Goal: Task Accomplishment & Management: Use online tool/utility

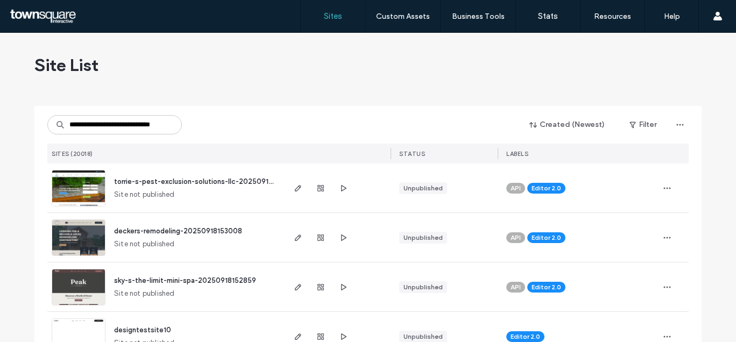
scroll to position [0, 19]
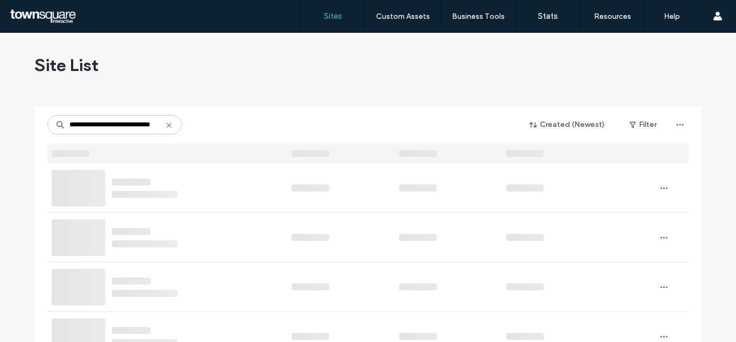
type input "**********"
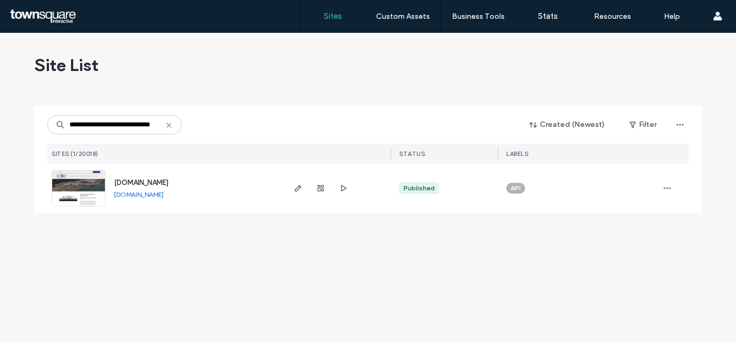
click at [169, 178] on div "www.portlandyacht.com" at bounding box center [141, 183] width 54 height 11
click at [121, 183] on span "www.portlandyacht.com" at bounding box center [141, 183] width 54 height 8
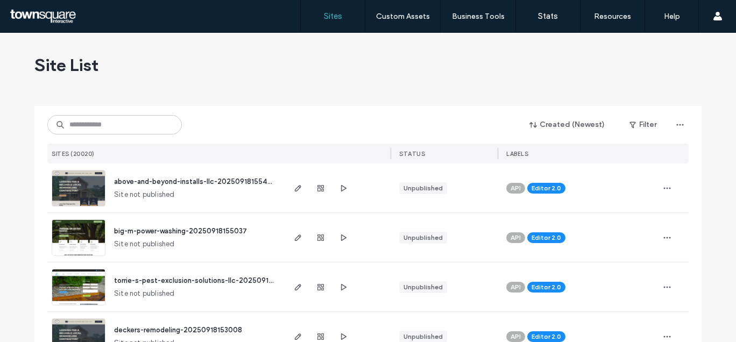
click at [111, 129] on input at bounding box center [114, 124] width 135 height 19
type input "**********"
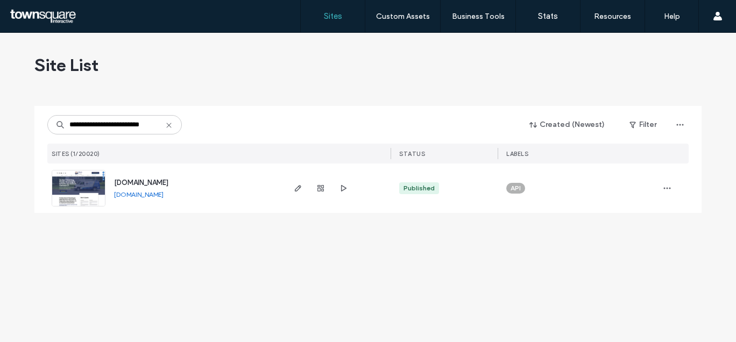
scroll to position [0, 0]
click at [159, 180] on span "www.jgcleanct.com" at bounding box center [141, 183] width 54 height 8
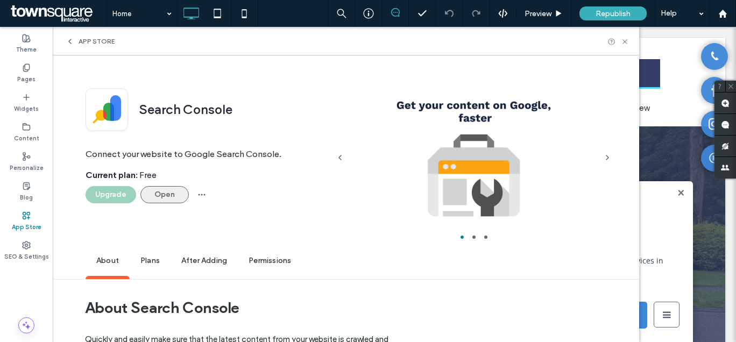
click at [172, 195] on button "Open" at bounding box center [165, 194] width 48 height 17
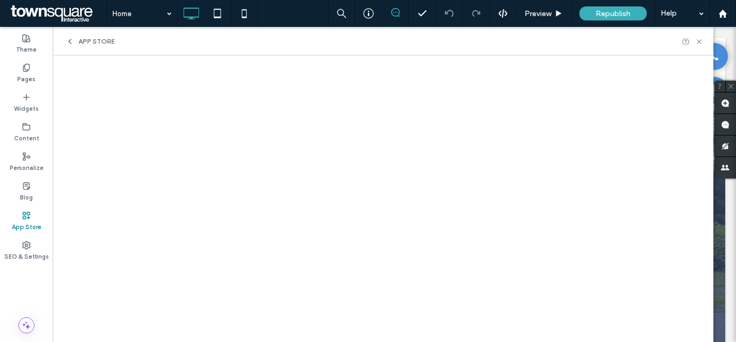
click at [37, 212] on div "App Store" at bounding box center [26, 222] width 53 height 30
click at [32, 220] on label "App Store" at bounding box center [27, 226] width 30 height 12
click at [93, 43] on span "App Store" at bounding box center [97, 41] width 36 height 9
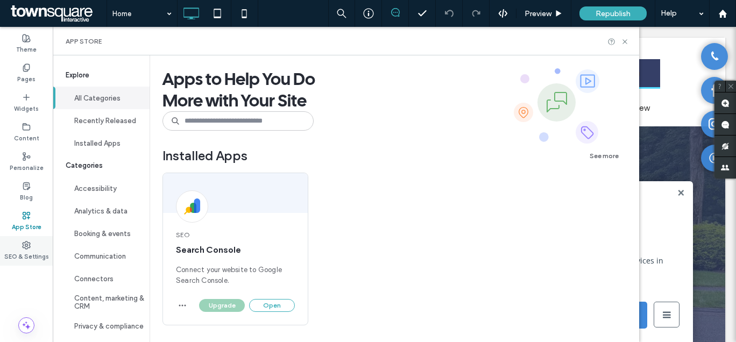
click at [22, 257] on label "SEO & Settings" at bounding box center [26, 256] width 45 height 12
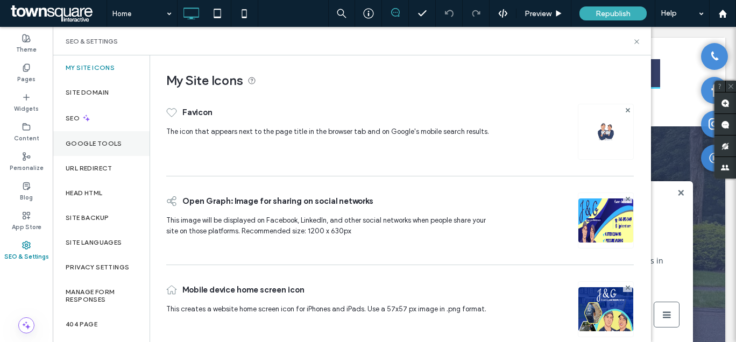
click at [97, 147] on label "Google Tools" at bounding box center [94, 144] width 57 height 8
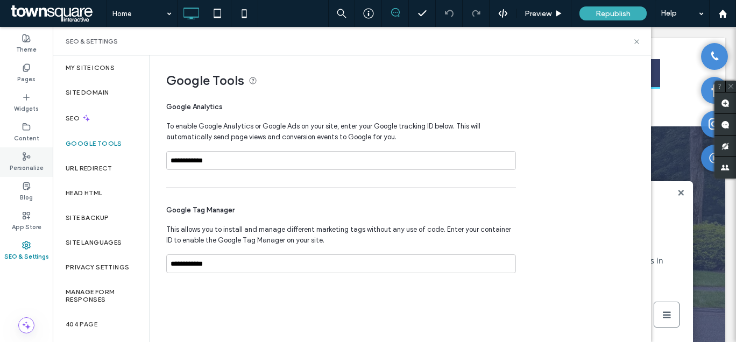
click at [28, 165] on label "Personalize" at bounding box center [27, 167] width 34 height 12
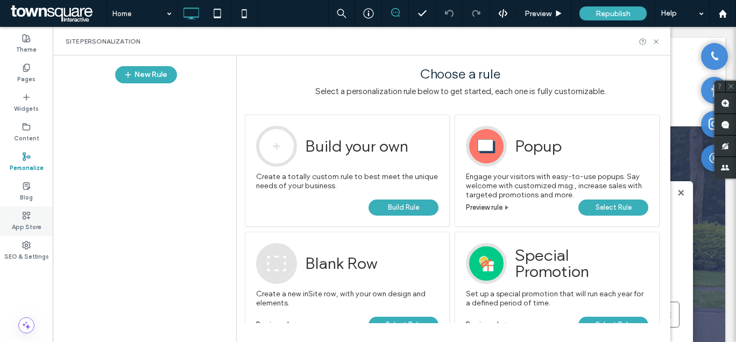
click at [30, 219] on icon at bounding box center [26, 216] width 9 height 9
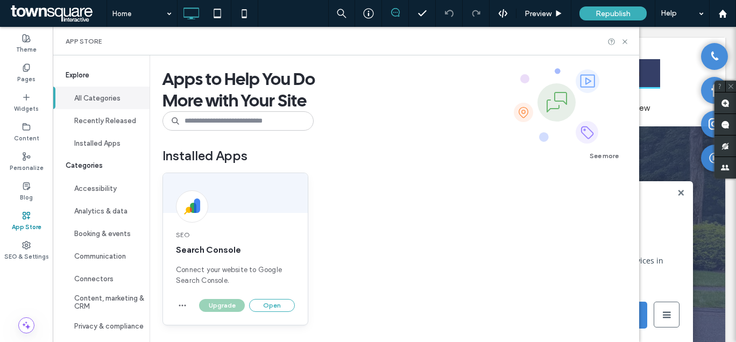
click at [232, 186] on div at bounding box center [235, 193] width 145 height 40
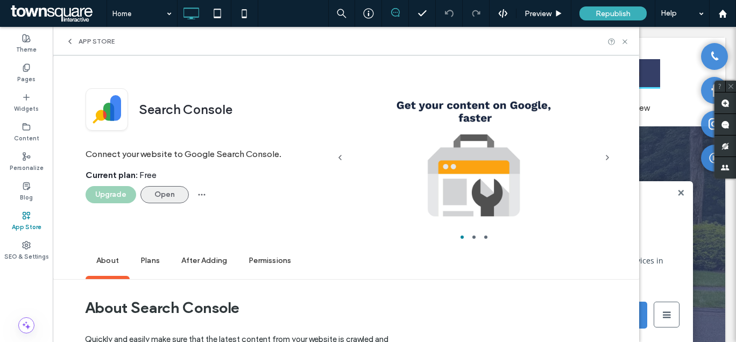
click at [159, 192] on button "Open" at bounding box center [165, 194] width 48 height 17
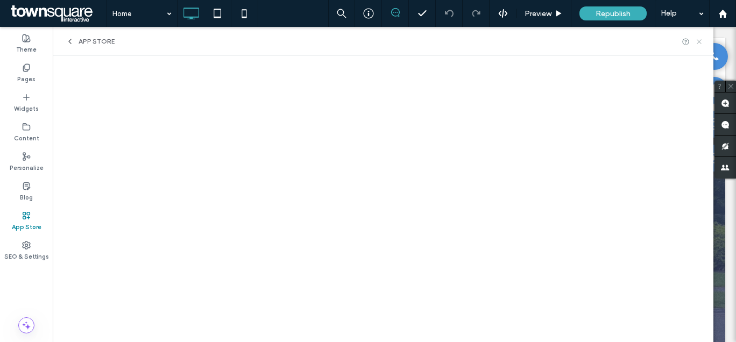
click at [701, 41] on icon at bounding box center [700, 42] width 8 height 8
